Goal: Navigation & Orientation: Understand site structure

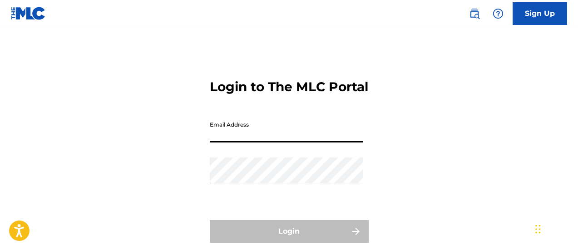
type input "[EMAIL_ADDRESS][DOMAIN_NAME]"
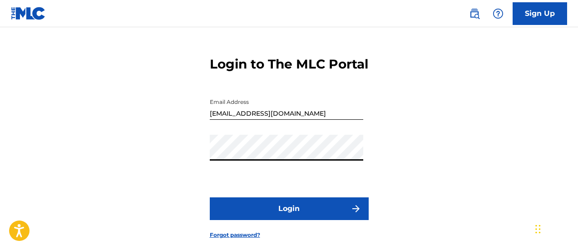
scroll to position [45, 0]
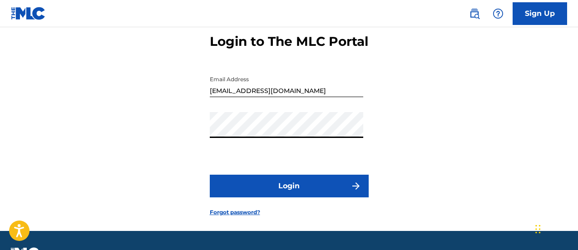
click at [317, 198] on button "Login" at bounding box center [289, 186] width 159 height 23
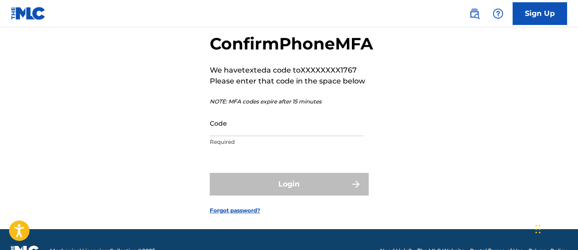
click at [265, 136] on input "Code" at bounding box center [287, 123] width 154 height 26
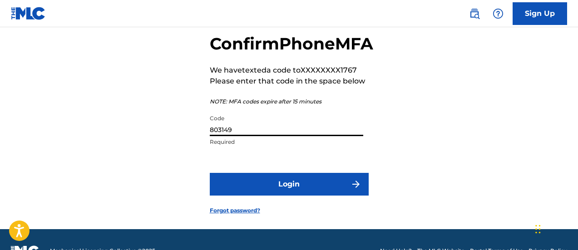
type input "803149"
click at [298, 196] on button "Login" at bounding box center [289, 184] width 159 height 23
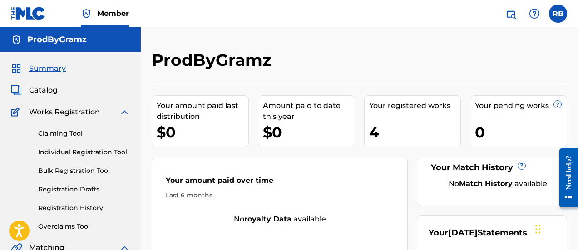
click at [50, 93] on span "Catalog" at bounding box center [43, 90] width 29 height 11
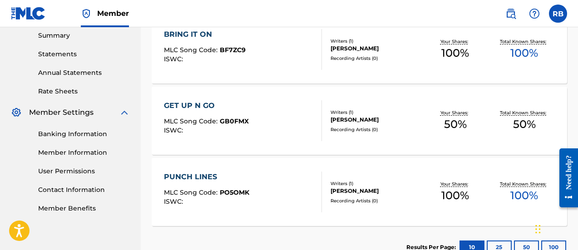
scroll to position [318, 0]
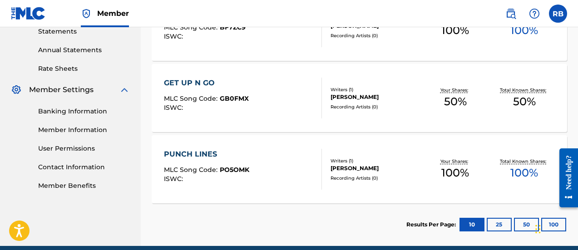
click at [211, 157] on div "PUNCH LINES" at bounding box center [206, 154] width 85 height 11
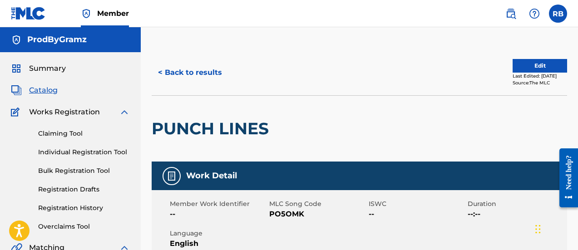
click at [202, 76] on button "< Back to results" at bounding box center [190, 72] width 77 height 23
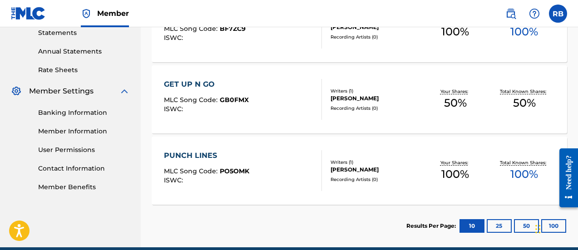
scroll to position [318, 0]
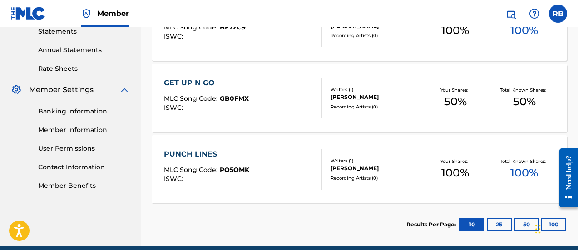
click at [90, 109] on link "Banking Information" at bounding box center [84, 112] width 92 height 10
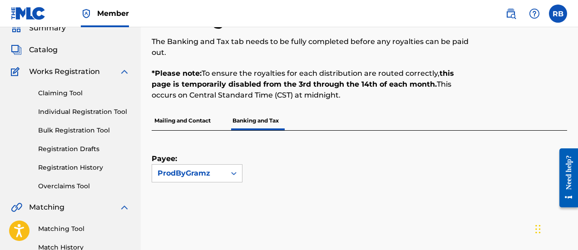
scroll to position [40, 0]
click at [94, 147] on link "Registration Drafts" at bounding box center [84, 149] width 92 height 10
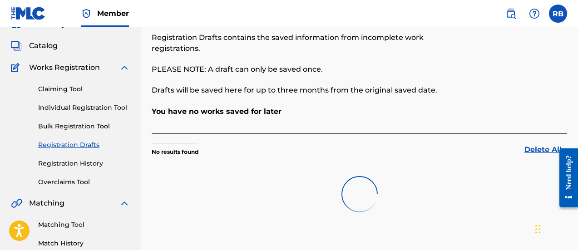
scroll to position [45, 0]
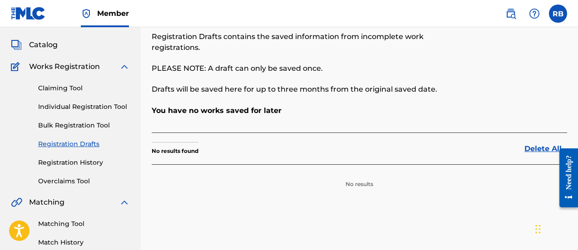
click at [72, 87] on link "Claiming Tool" at bounding box center [84, 89] width 92 height 10
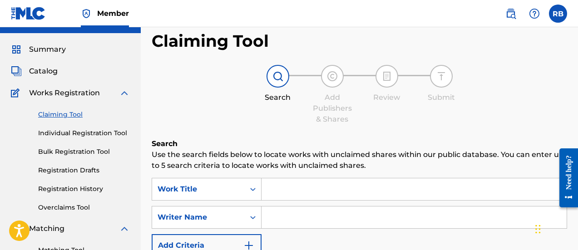
scroll to position [45, 0]
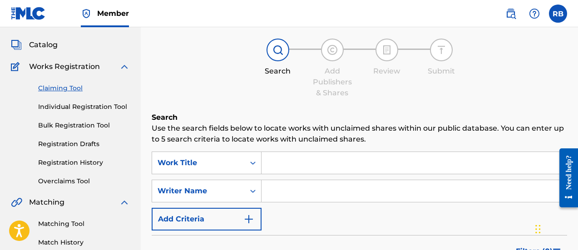
click at [123, 71] on img at bounding box center [124, 66] width 11 height 11
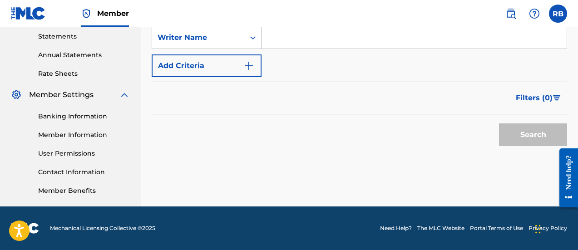
scroll to position [154, 0]
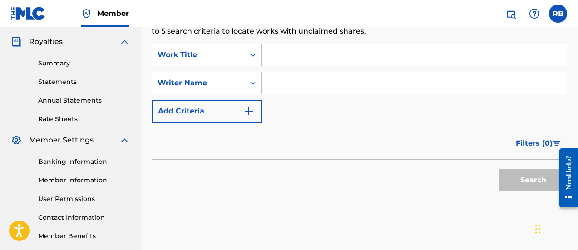
click at [53, 114] on link "Rate Sheets" at bounding box center [84, 119] width 92 height 10
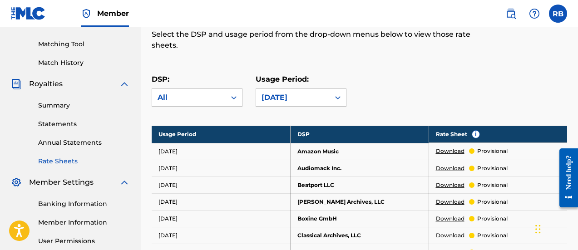
scroll to position [136, 0]
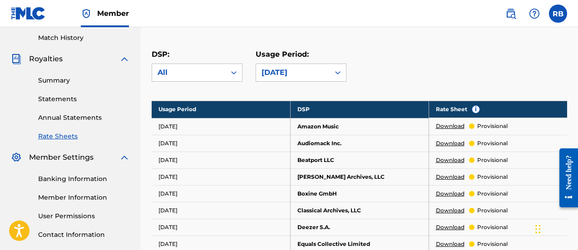
click at [66, 98] on link "Statements" at bounding box center [84, 99] width 92 height 10
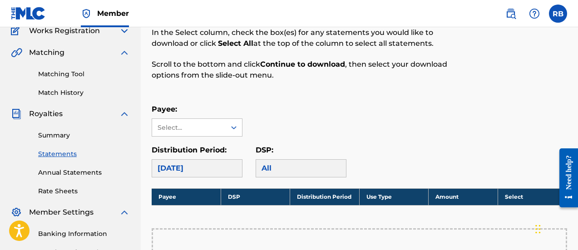
scroll to position [136, 0]
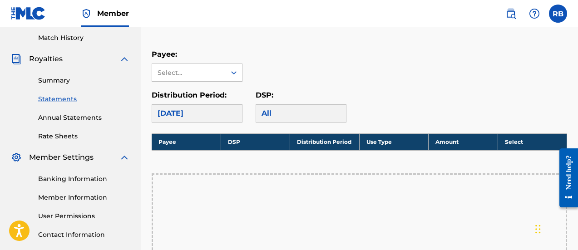
click at [63, 83] on link "Summary" at bounding box center [84, 81] width 92 height 10
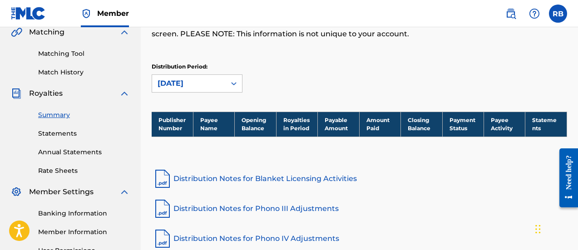
scroll to position [68, 0]
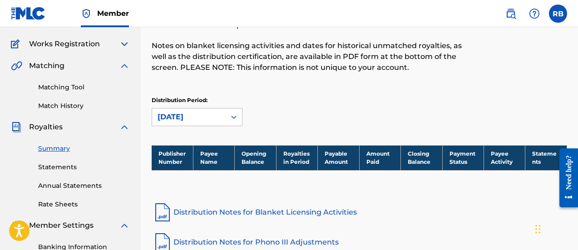
click at [187, 151] on th "Publisher Number" at bounding box center [172, 157] width 41 height 25
click at [209, 156] on th "Payee Name" at bounding box center [213, 157] width 41 height 25
click at [245, 161] on th "Opening Balance" at bounding box center [255, 157] width 41 height 25
click at [293, 161] on th "Royalties in Period" at bounding box center [296, 157] width 41 height 25
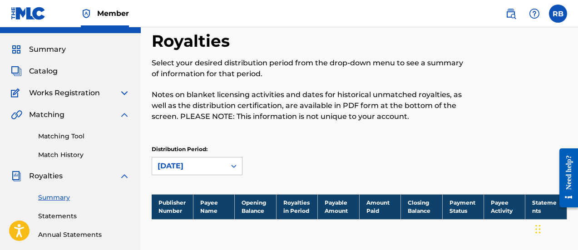
scroll to position [0, 0]
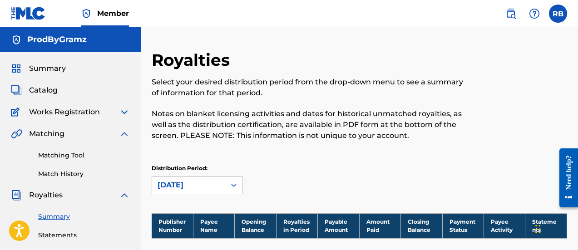
click at [226, 184] on div at bounding box center [234, 185] width 16 height 16
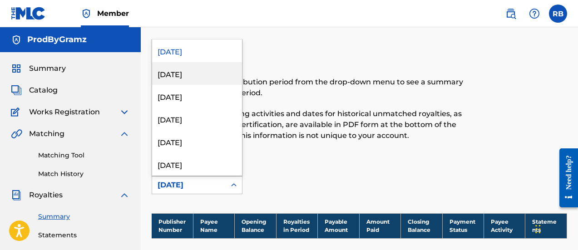
click at [199, 75] on div "[DATE]" at bounding box center [197, 73] width 90 height 23
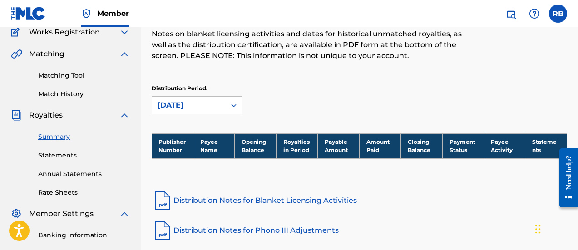
scroll to position [91, 0]
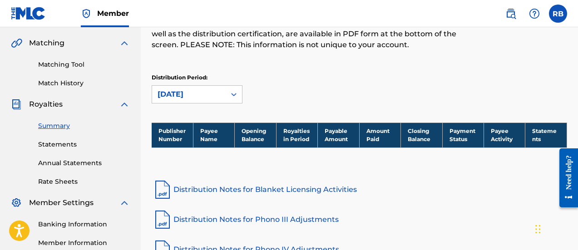
click at [222, 94] on div "[DATE]" at bounding box center [189, 94] width 74 height 17
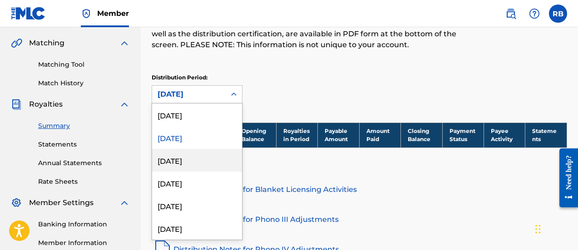
click at [196, 157] on div "[DATE]" at bounding box center [197, 160] width 90 height 23
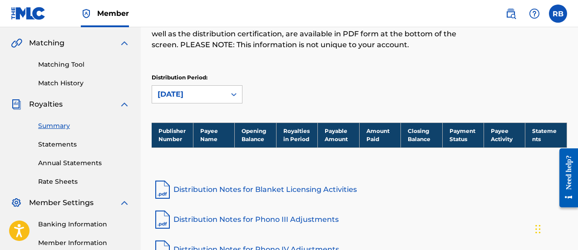
click at [223, 96] on div "[DATE]" at bounding box center [189, 94] width 74 height 17
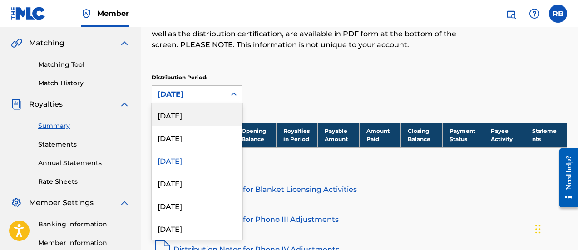
click at [198, 113] on div "[DATE]" at bounding box center [197, 115] width 90 height 23
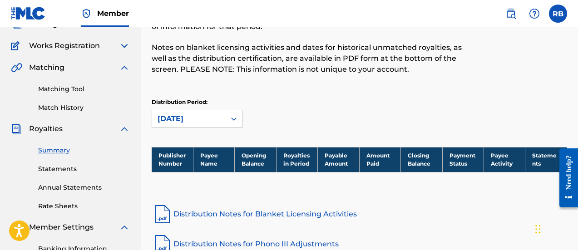
scroll to position [136, 0]
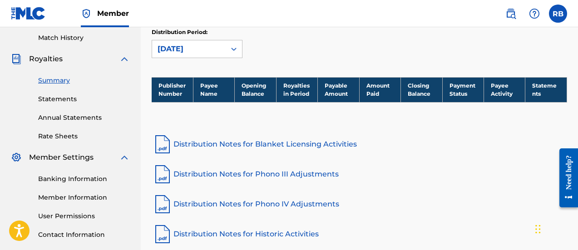
click at [229, 145] on link "Distribution Notes for Blanket Licensing Activities" at bounding box center [360, 145] width 416 height 22
click at [96, 195] on link "Member Information" at bounding box center [84, 198] width 92 height 10
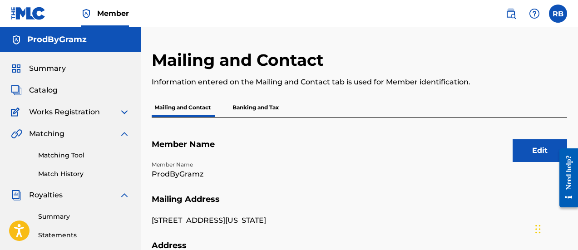
click at [249, 105] on p "Banking and Tax" at bounding box center [256, 107] width 52 height 19
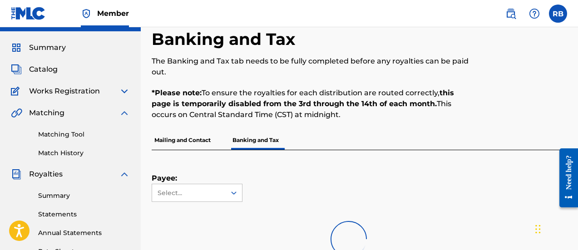
scroll to position [91, 0]
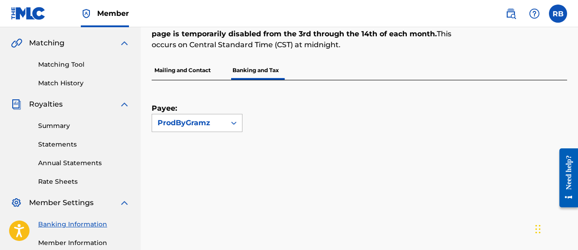
click at [229, 120] on div at bounding box center [234, 123] width 16 height 16
click at [234, 118] on div at bounding box center [234, 123] width 16 height 16
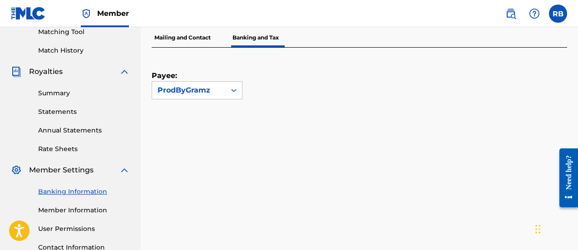
scroll to position [45, 0]
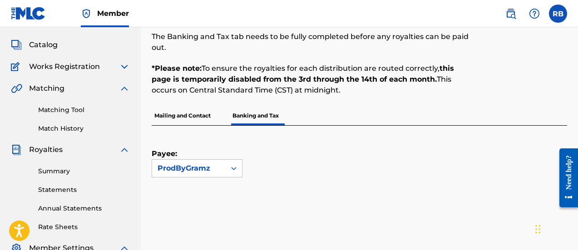
click at [46, 48] on span "Catalog" at bounding box center [43, 45] width 29 height 11
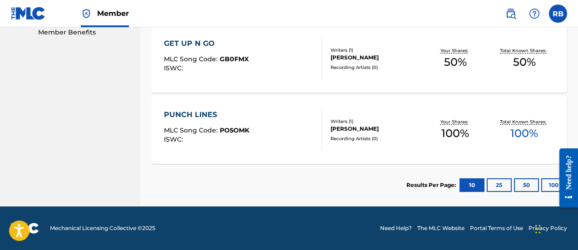
scroll to position [312, 0]
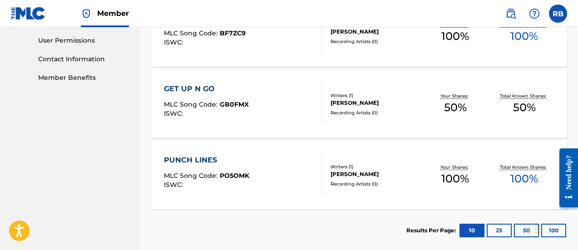
click at [209, 92] on div "GET UP N GO" at bounding box center [206, 89] width 85 height 11
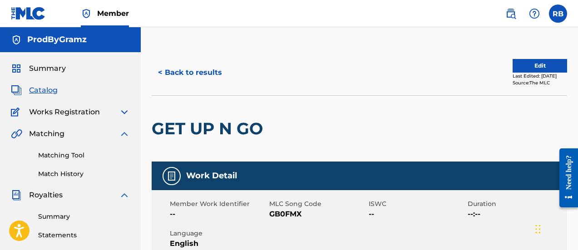
click at [53, 67] on span "Summary" at bounding box center [47, 68] width 37 height 11
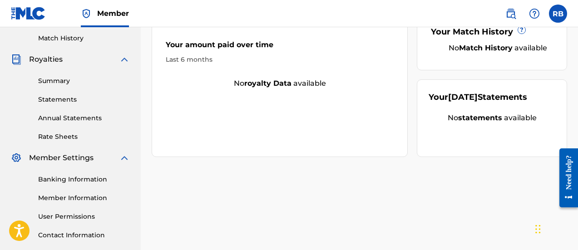
scroll to position [136, 0]
